Goal: Ask a question

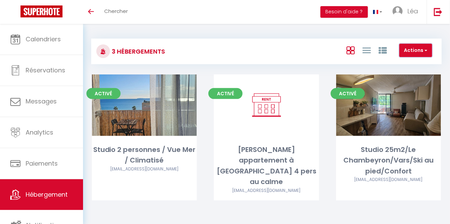
click at [425, 46] on button "Actions" at bounding box center [416, 51] width 33 height 14
click at [347, 9] on button "Besoin d'aide ?" at bounding box center [345, 12] width 48 height 12
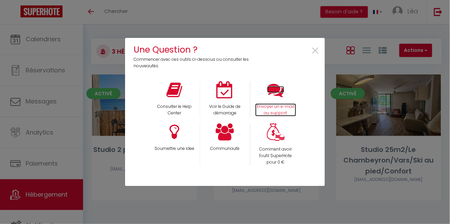
click at [271, 97] on icon at bounding box center [275, 89] width 17 height 17
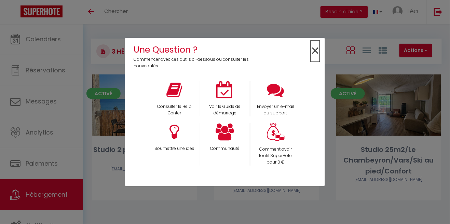
click at [318, 52] on span "×" at bounding box center [315, 51] width 9 height 22
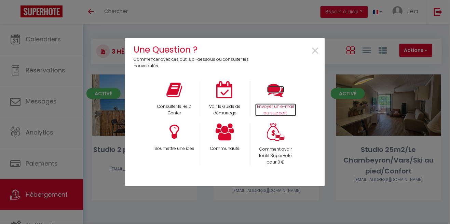
click at [283, 92] on icon at bounding box center [275, 89] width 17 height 17
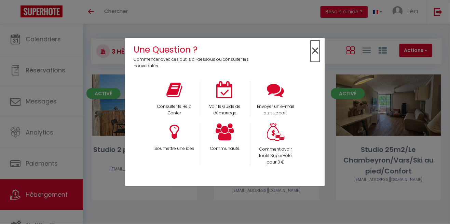
click at [317, 51] on span "×" at bounding box center [315, 51] width 9 height 22
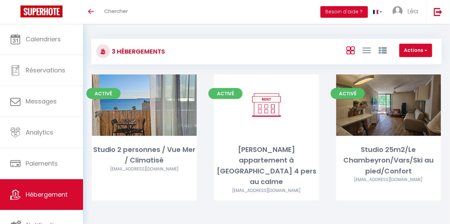
click at [346, 9] on button "Besoin d'aide ?" at bounding box center [345, 12] width 48 height 12
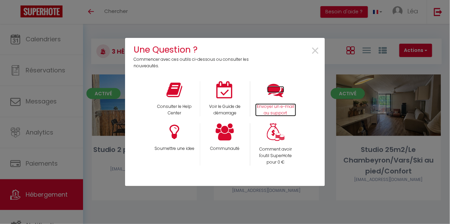
click at [276, 93] on icon at bounding box center [275, 89] width 17 height 17
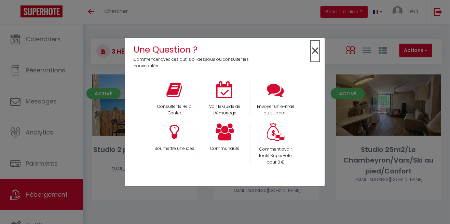
click at [319, 46] on span "×" at bounding box center [315, 51] width 9 height 22
